Goal: Task Accomplishment & Management: Complete application form

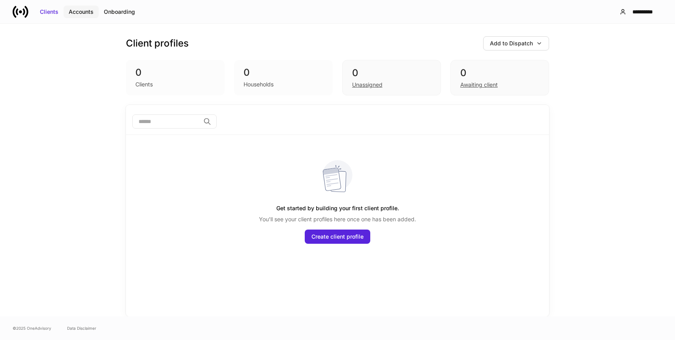
click at [89, 12] on div "Accounts" at bounding box center [81, 12] width 25 height 8
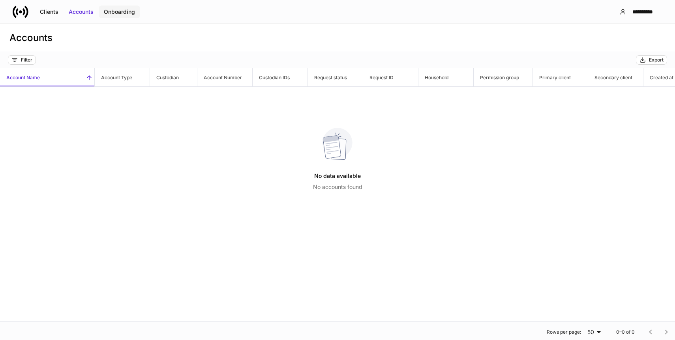
click at [118, 14] on div "Onboarding" at bounding box center [119, 12] width 31 height 8
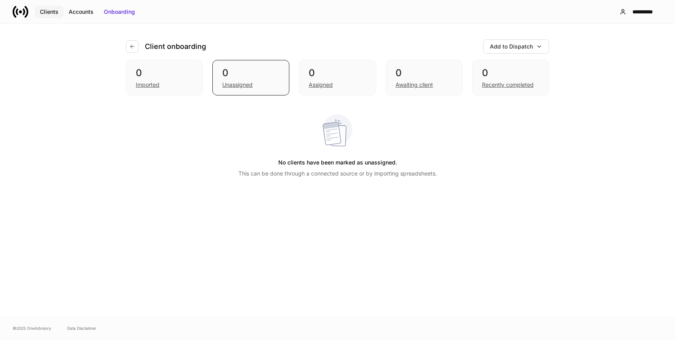
click at [56, 11] on div "Clients" at bounding box center [49, 12] width 19 height 8
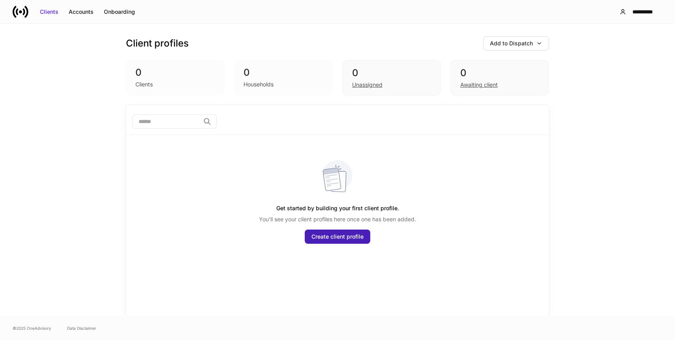
click at [351, 235] on div "Create client profile" at bounding box center [337, 237] width 52 height 8
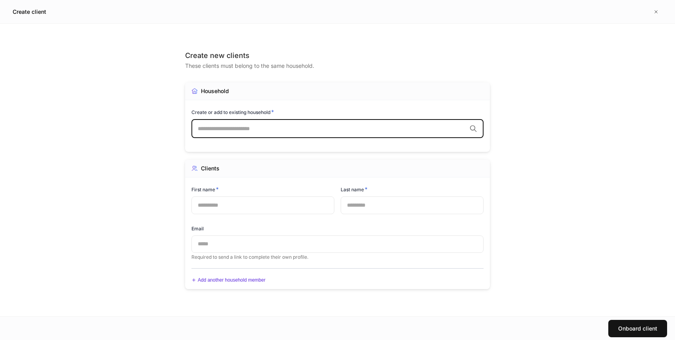
click at [349, 128] on input "text" at bounding box center [332, 129] width 268 height 8
click at [511, 121] on div "Create new clients These clients must belong to the same household. Household C…" at bounding box center [337, 170] width 355 height 293
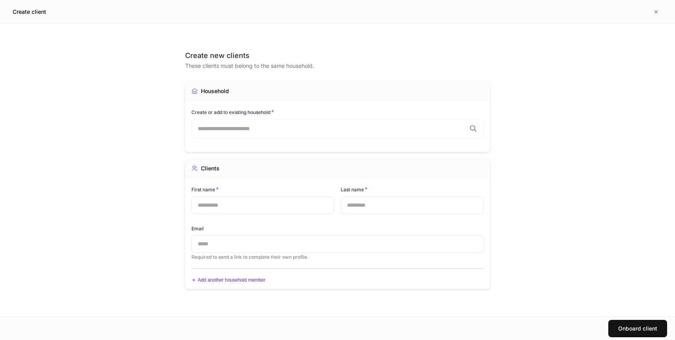
click at [511, 121] on div "Create new clients These clients must belong to the same household. Household C…" at bounding box center [337, 170] width 355 height 293
